Goal: Task Accomplishment & Management: Use online tool/utility

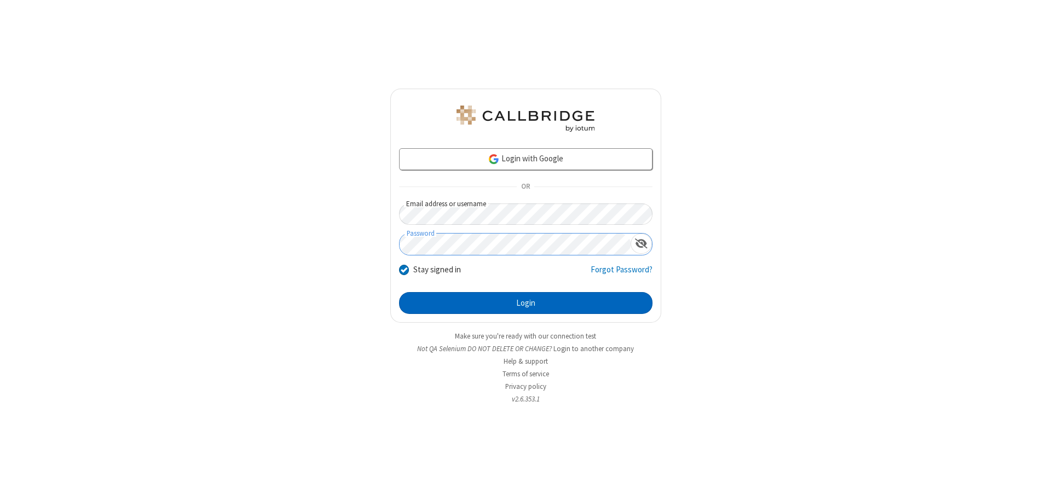
click at [526, 303] on button "Login" at bounding box center [525, 303] width 253 height 22
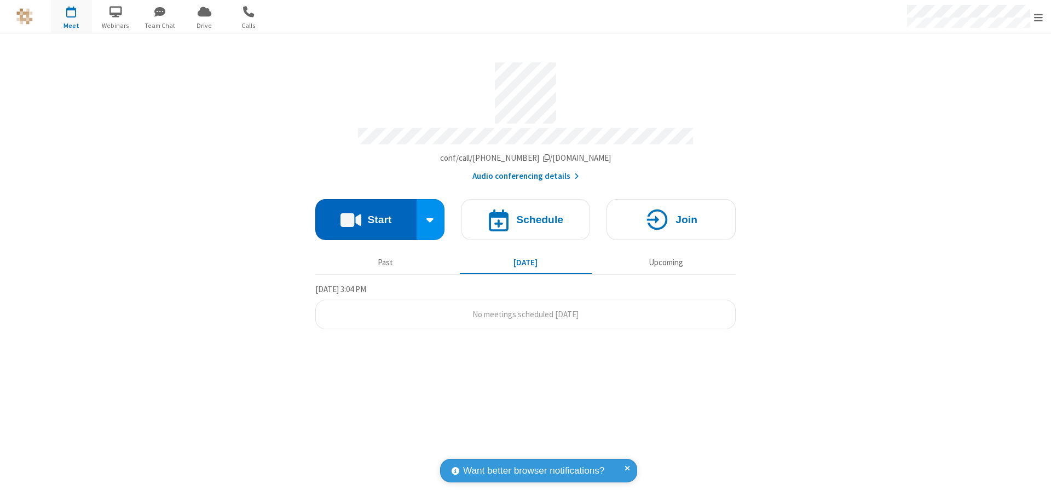
click at [366, 215] on button "Start" at bounding box center [365, 219] width 101 height 41
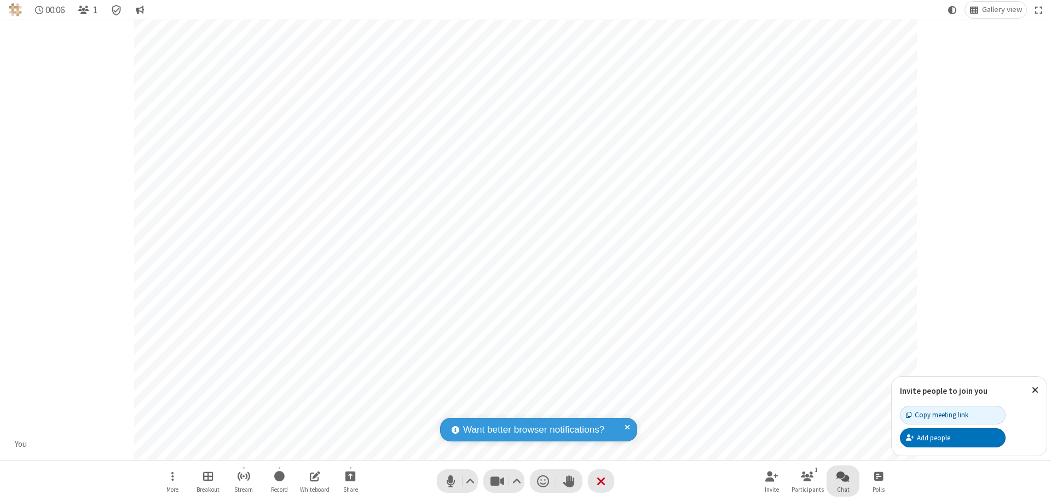
click at [843, 476] on span "Open chat" at bounding box center [842, 477] width 13 height 14
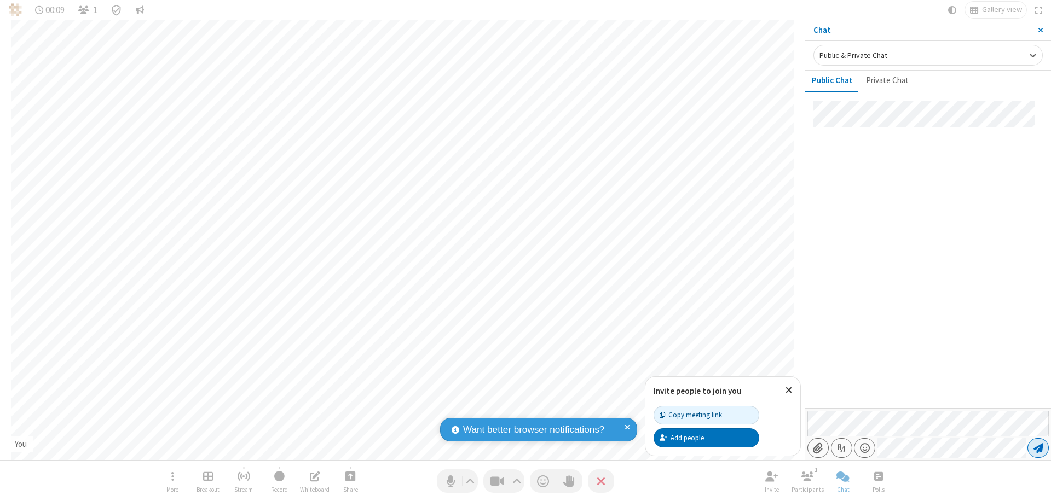
click at [1038, 448] on span "Send message" at bounding box center [1039, 448] width 10 height 11
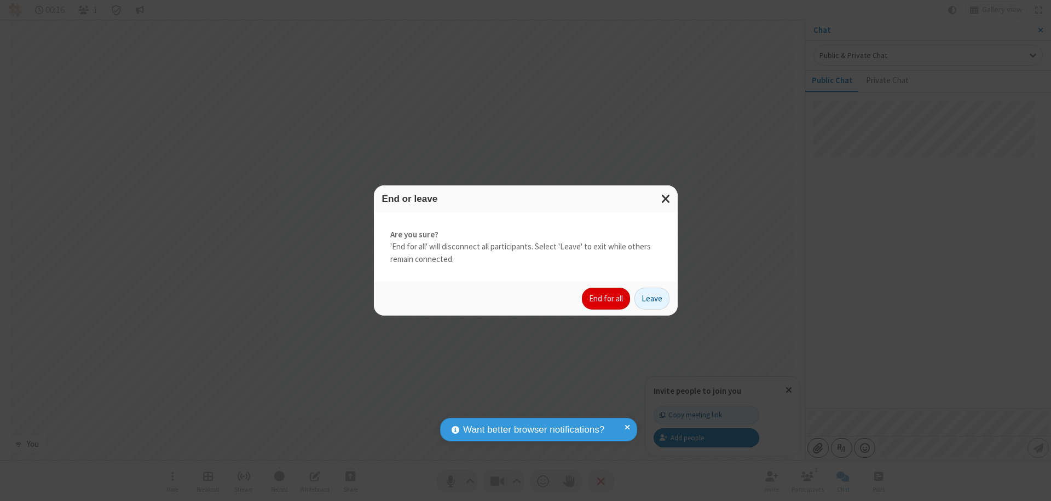
click at [607, 299] on button "End for all" at bounding box center [606, 299] width 48 height 22
